Goal: Find specific page/section: Find specific page/section

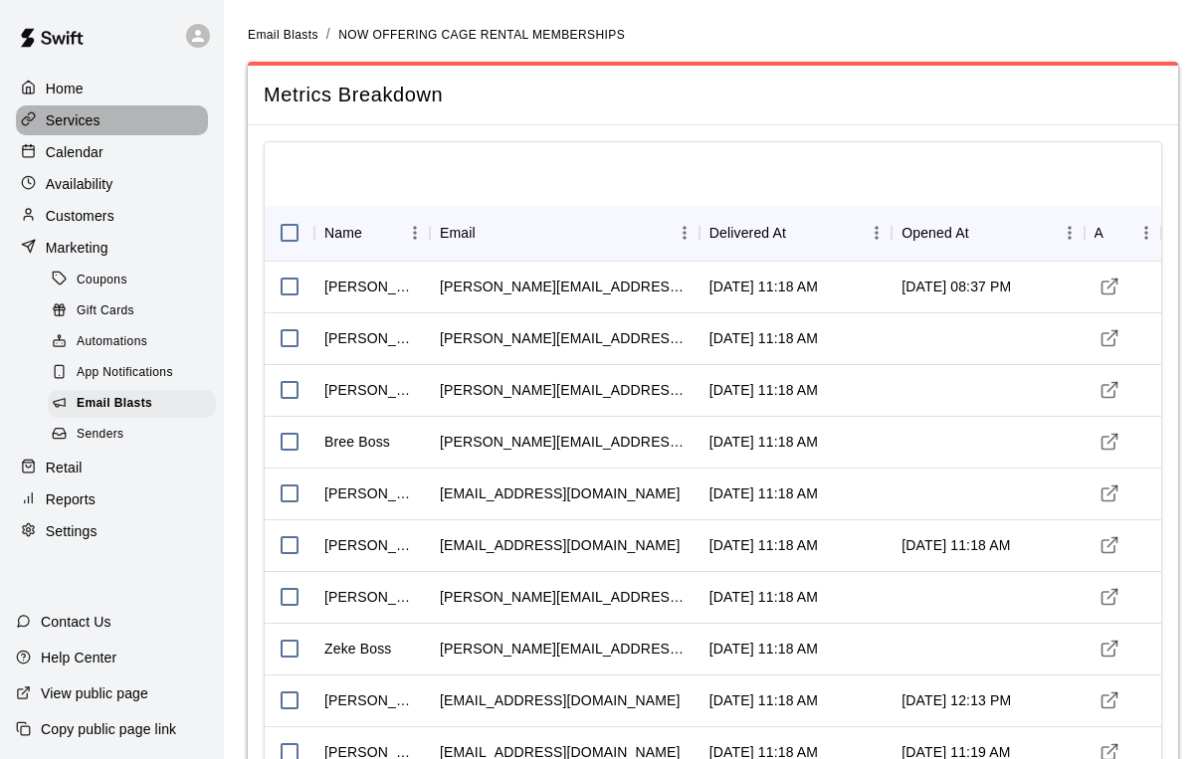
click at [72, 116] on p "Services" at bounding box center [73, 120] width 55 height 20
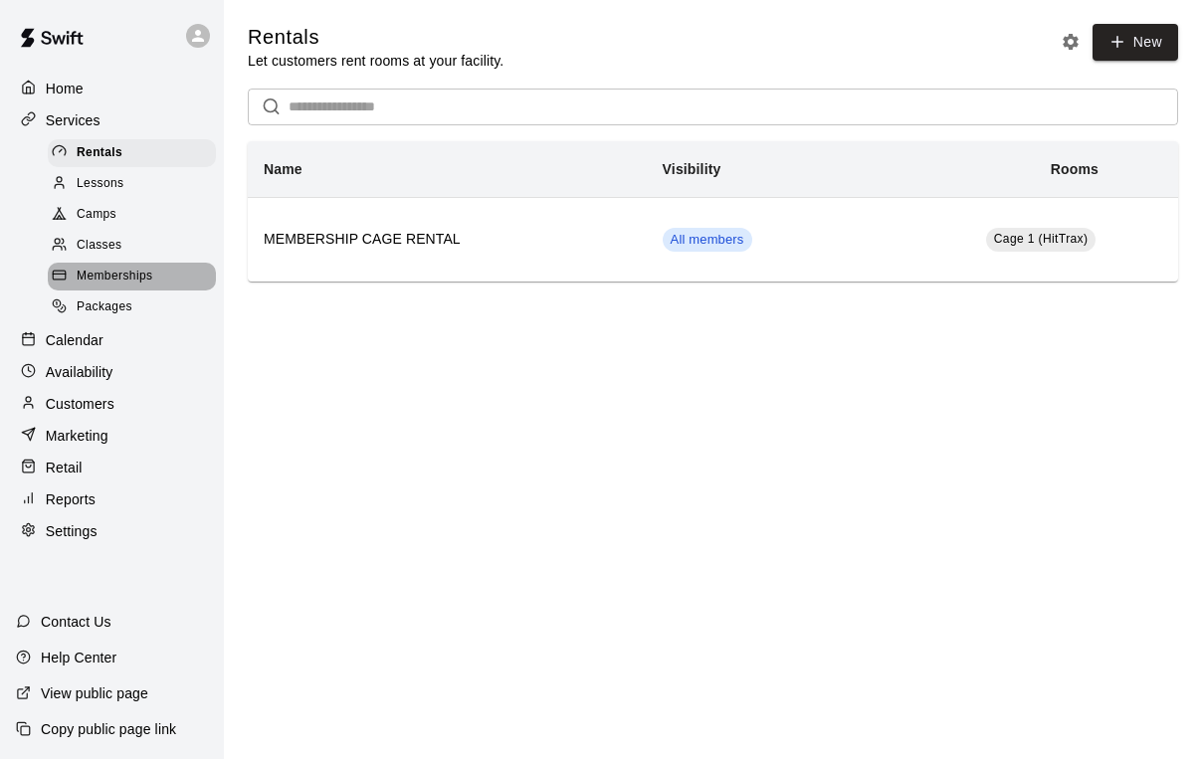
click at [104, 281] on span "Memberships" at bounding box center [115, 277] width 76 height 20
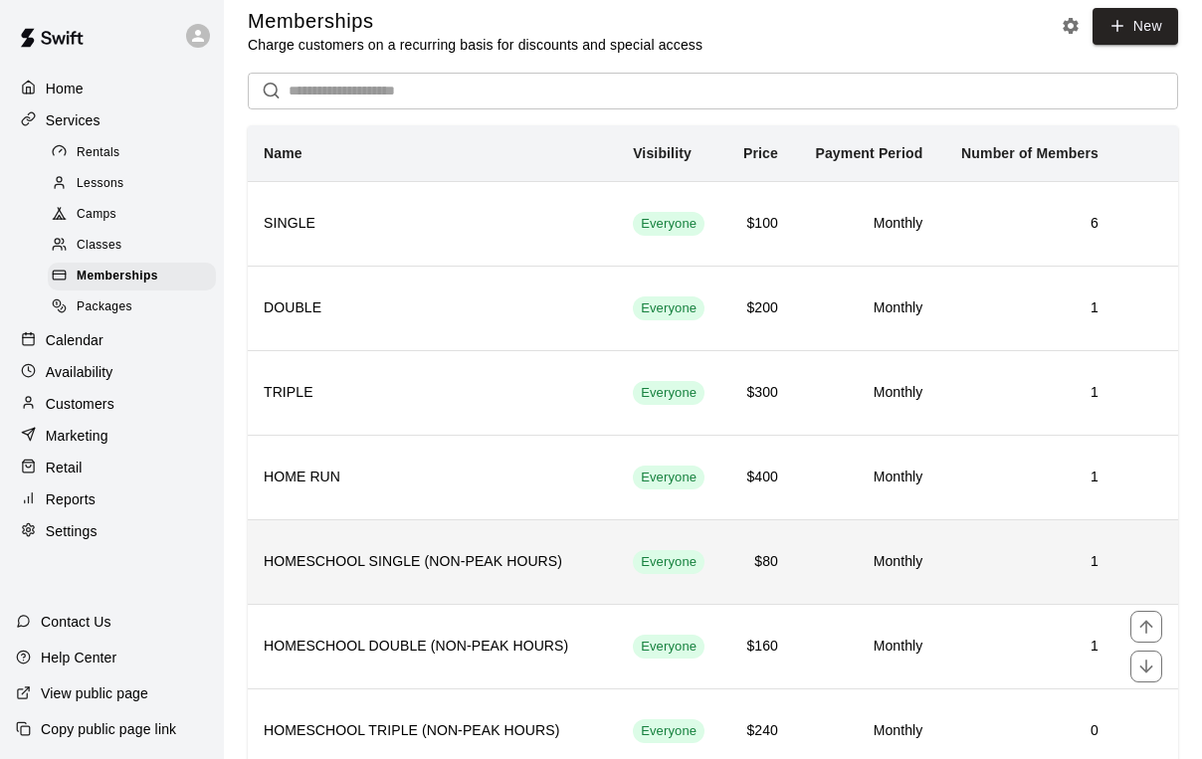
scroll to position [8, 0]
